Goal: Information Seeking & Learning: Learn about a topic

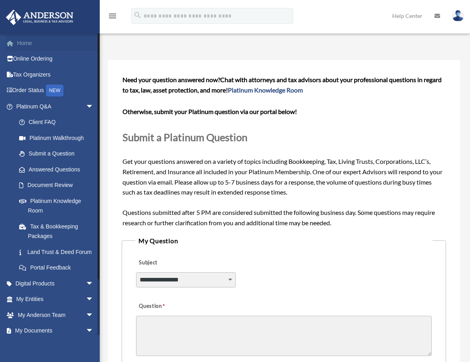
click at [25, 44] on link "Home" at bounding box center [56, 43] width 100 height 16
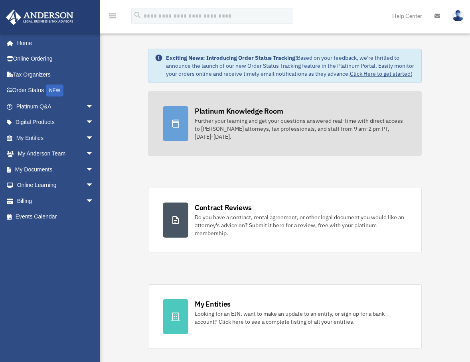
click at [265, 120] on div "Further your learning and get your questions answered real-time with direct acc…" at bounding box center [301, 129] width 212 height 24
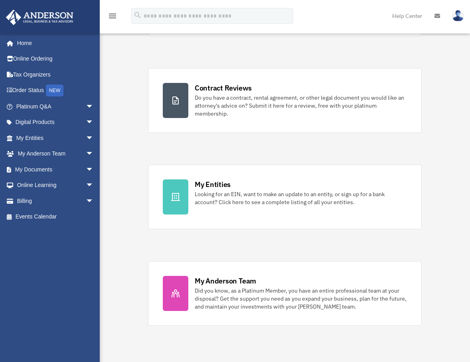
scroll to position [129, 0]
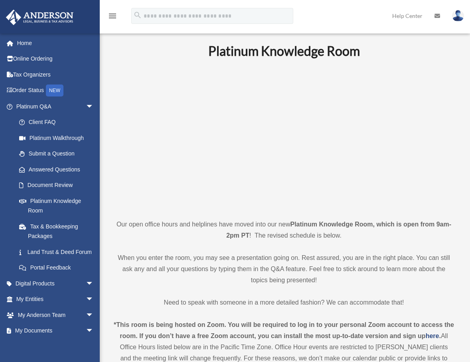
scroll to position [80, 0]
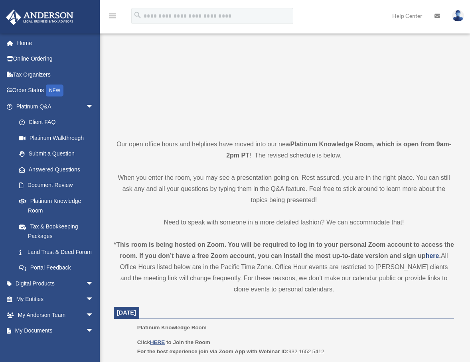
scroll to position [160, 0]
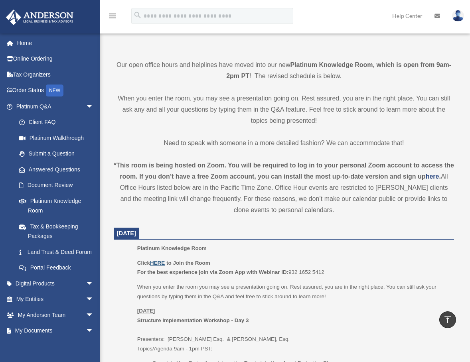
click at [159, 262] on u "HERE" at bounding box center [157, 263] width 15 height 6
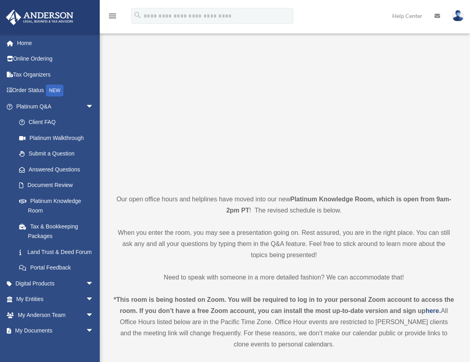
scroll to position [0, 0]
